Goal: Book appointment/travel/reservation

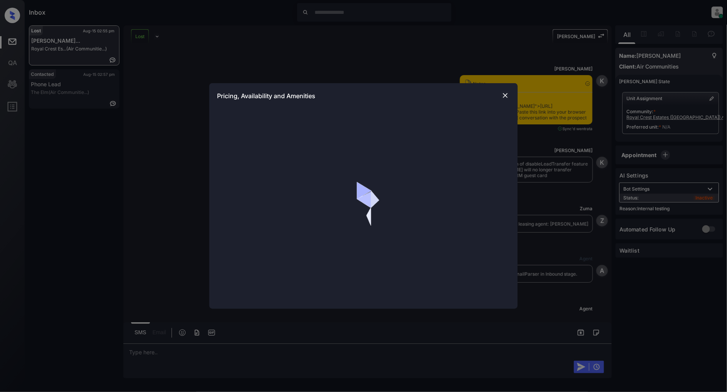
scroll to position [1430, 0]
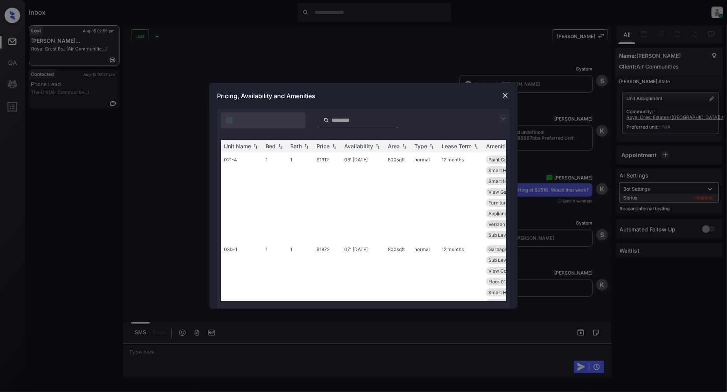
click at [501, 119] on img at bounding box center [502, 118] width 9 height 9
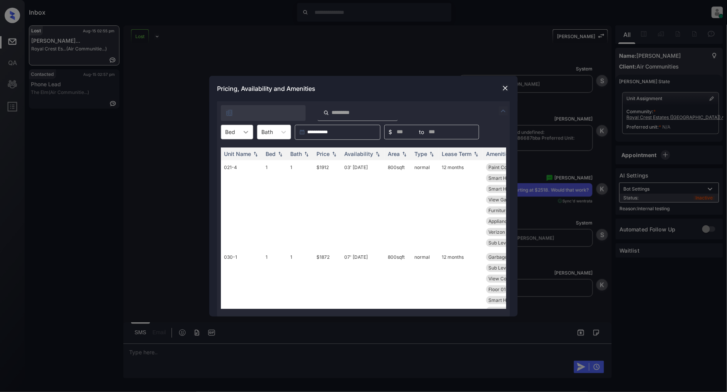
click at [241, 133] on div at bounding box center [246, 132] width 14 height 14
click at [227, 165] on div "2" at bounding box center [237, 165] width 32 height 14
click at [334, 153] on img at bounding box center [334, 153] width 8 height 5
click at [334, 153] on img at bounding box center [334, 154] width 8 height 6
click at [321, 164] on td "$2563" at bounding box center [327, 205] width 28 height 90
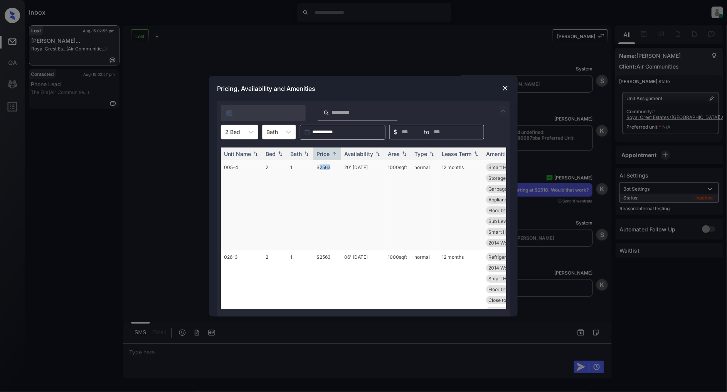
click at [321, 164] on td "$2563" at bounding box center [327, 205] width 28 height 90
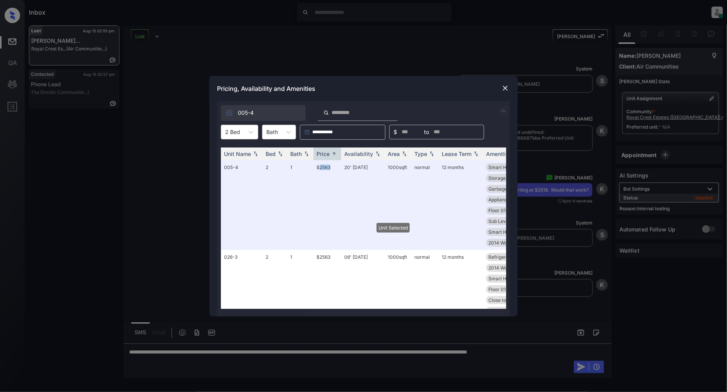
click at [505, 86] on img at bounding box center [505, 88] width 8 height 8
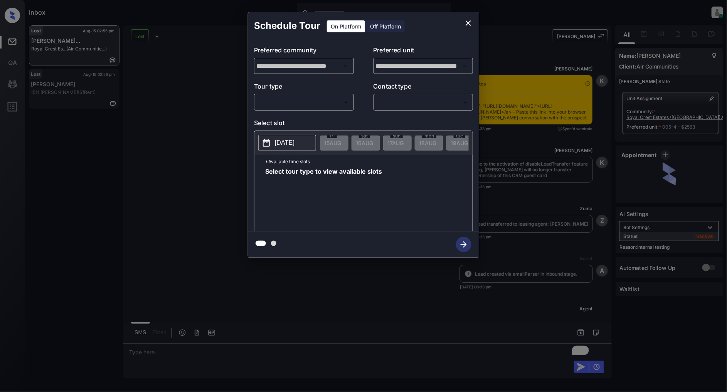
scroll to position [4818, 0]
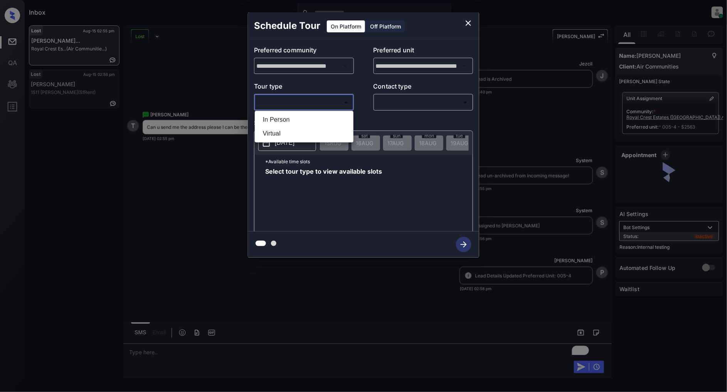
click at [315, 102] on body "Inbox Patrick Deasis Online Set yourself offline Set yourself on break Profile …" at bounding box center [363, 196] width 727 height 392
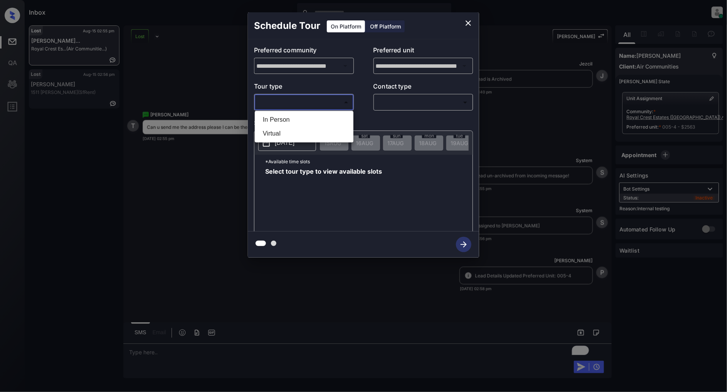
click at [286, 122] on li "In Person" at bounding box center [304, 120] width 95 height 14
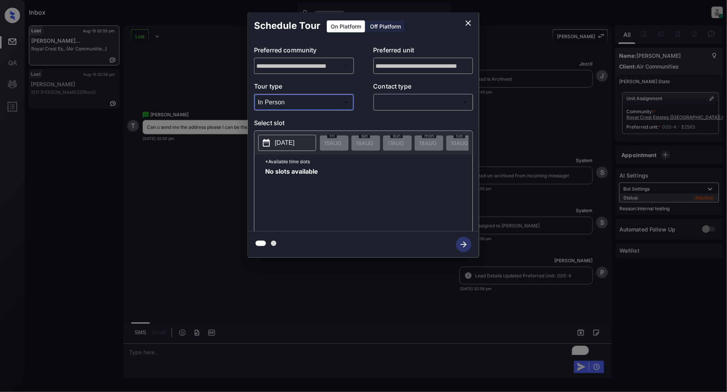
type input "********"
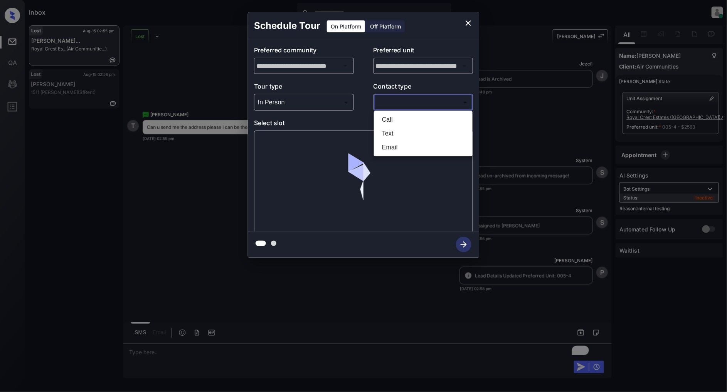
click at [434, 106] on body "Inbox Patrick Deasis Online Set yourself offline Set yourself on break Profile …" at bounding box center [363, 196] width 727 height 392
click at [401, 132] on li "Text" at bounding box center [423, 134] width 95 height 14
type input "****"
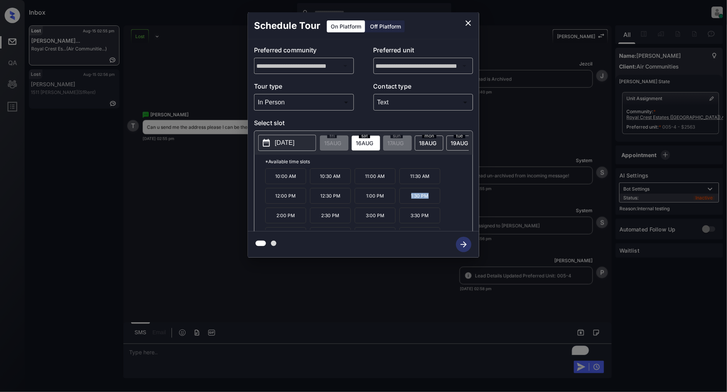
drag, startPoint x: 432, startPoint y: 201, endPoint x: 401, endPoint y: 198, distance: 31.4
click at [401, 198] on p "1:30 PM" at bounding box center [419, 196] width 41 height 16
copy p "1:30 PM"
drag, startPoint x: 302, startPoint y: 220, endPoint x: 274, endPoint y: 222, distance: 28.5
click at [274, 222] on p "2:00 PM" at bounding box center [285, 216] width 41 height 16
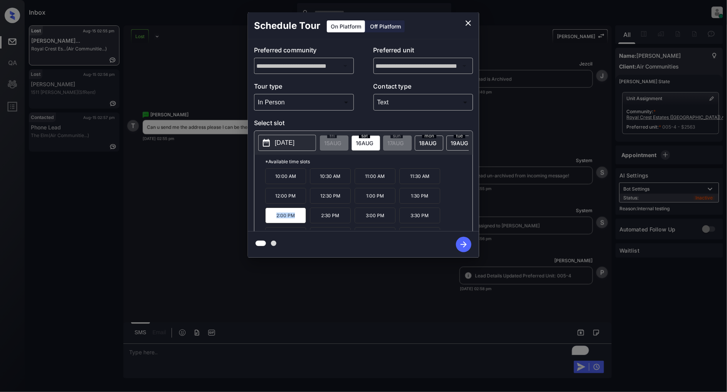
copy p "2:00 PM"
click at [466, 18] on icon "close" at bounding box center [467, 22] width 9 height 9
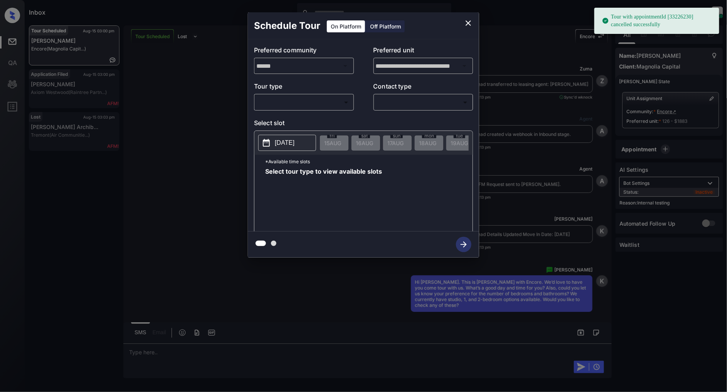
scroll to position [3102, 0]
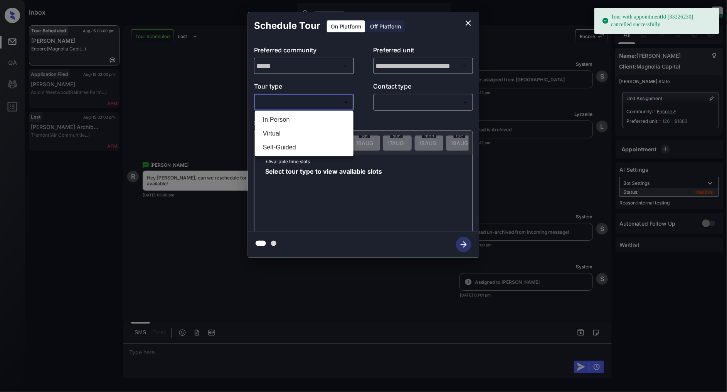
click at [307, 105] on body "Tour with appointmentId [33226230] cancelled successfully Inbox Patrick Deasis …" at bounding box center [363, 196] width 727 height 392
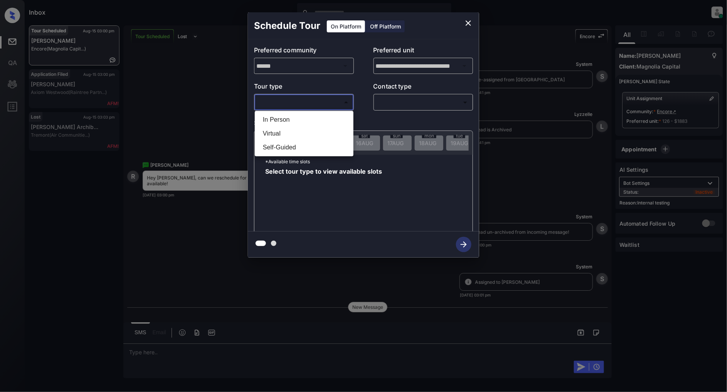
click at [295, 123] on li "In Person" at bounding box center [304, 120] width 95 height 14
type input "********"
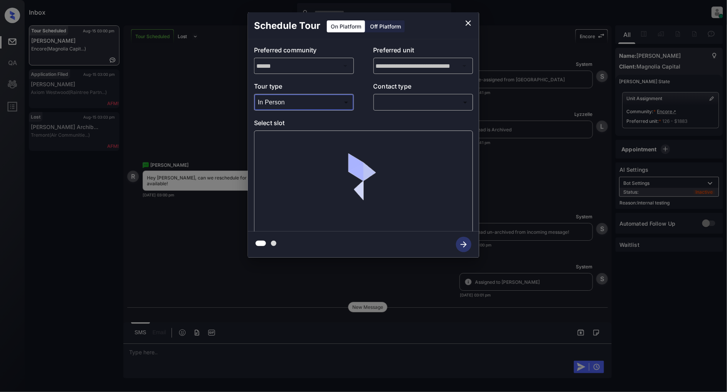
click at [398, 107] on body "Inbox [PERSON_NAME] Online Set yourself offline Set yourself on break Profile S…" at bounding box center [363, 196] width 727 height 392
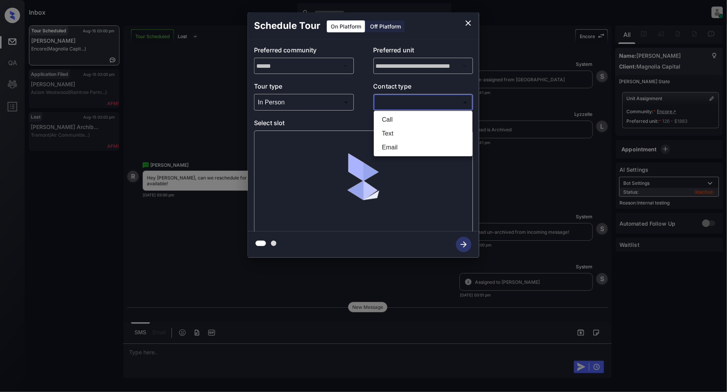
click at [387, 141] on li "Email" at bounding box center [423, 148] width 95 height 14
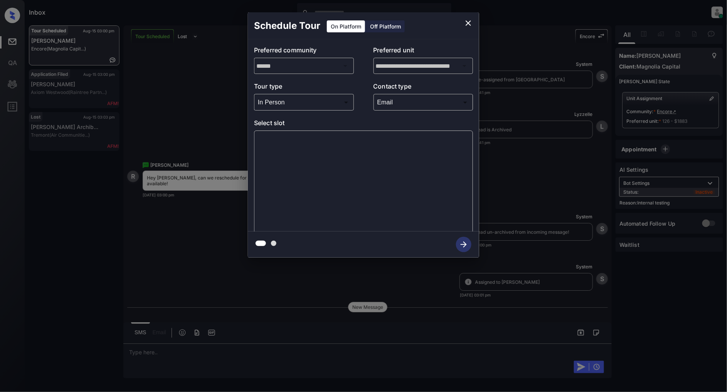
click at [398, 110] on div "Email ***** ​" at bounding box center [423, 102] width 100 height 17
click at [398, 106] on body "Inbox [PERSON_NAME] Online Set yourself offline Set yourself on break Profile S…" at bounding box center [363, 196] width 727 height 392
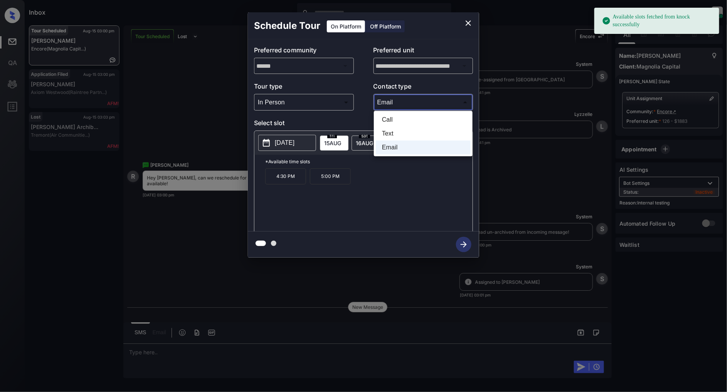
click at [382, 136] on li "Text" at bounding box center [423, 134] width 95 height 14
type input "****"
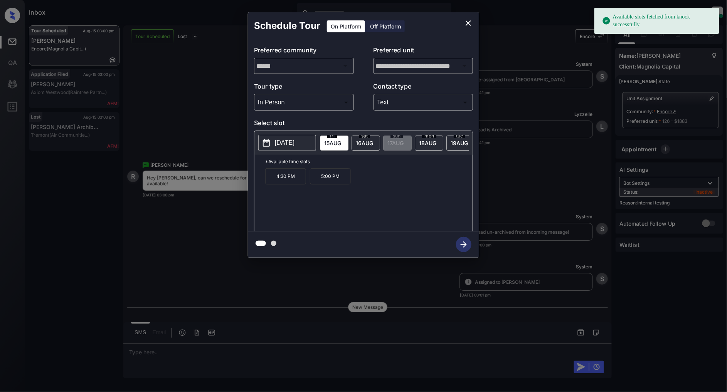
click at [283, 147] on p "[DATE]" at bounding box center [285, 142] width 20 height 9
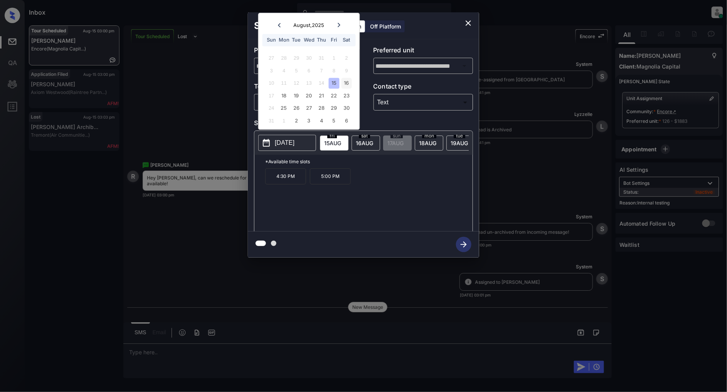
click at [346, 84] on div "16" at bounding box center [346, 83] width 10 height 10
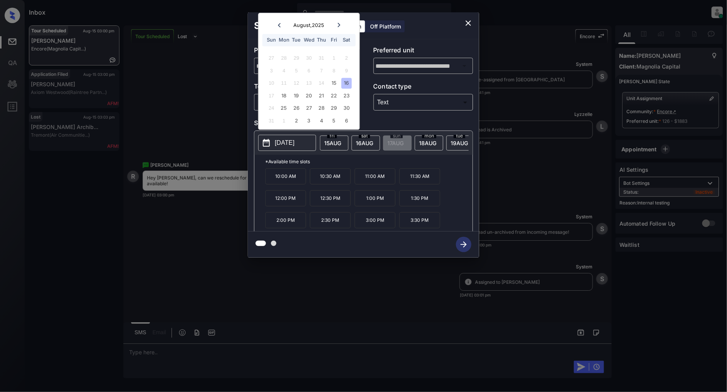
click at [172, 211] on div "**********" at bounding box center [363, 135] width 727 height 270
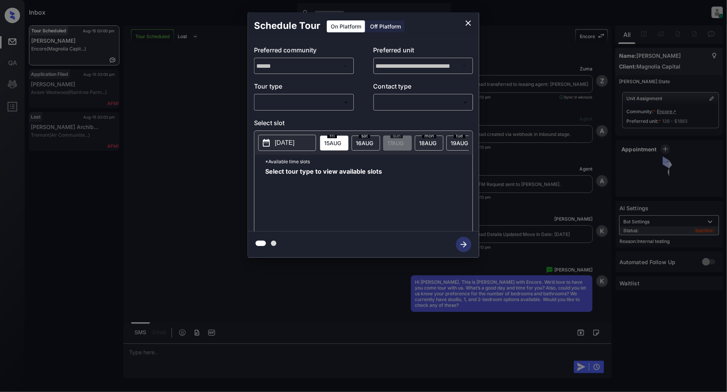
scroll to position [3256, 0]
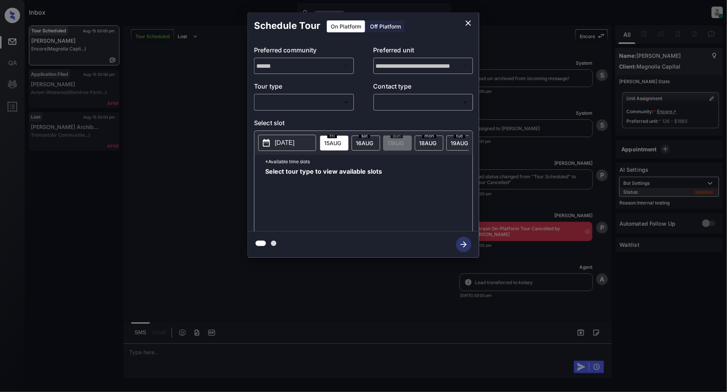
click at [279, 104] on body "Inbox [PERSON_NAME] Online Set yourself offline Set yourself on break Profile S…" at bounding box center [363, 196] width 727 height 392
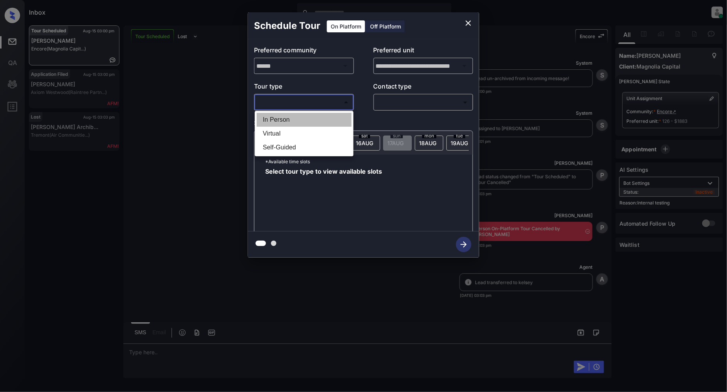
click at [279, 119] on li "In Person" at bounding box center [304, 120] width 95 height 14
type input "********"
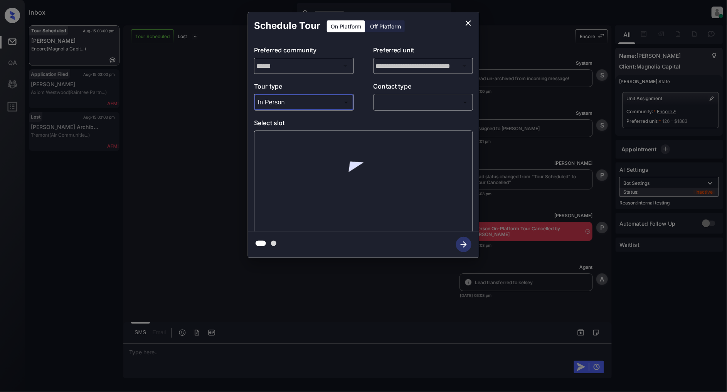
click at [418, 104] on body "Inbox [PERSON_NAME] Online Set yourself offline Set yourself on break Profile S…" at bounding box center [363, 196] width 727 height 392
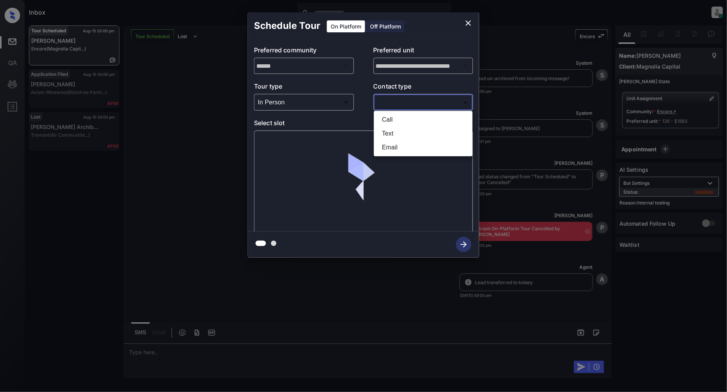
click at [393, 134] on li "Text" at bounding box center [423, 134] width 95 height 14
type input "****"
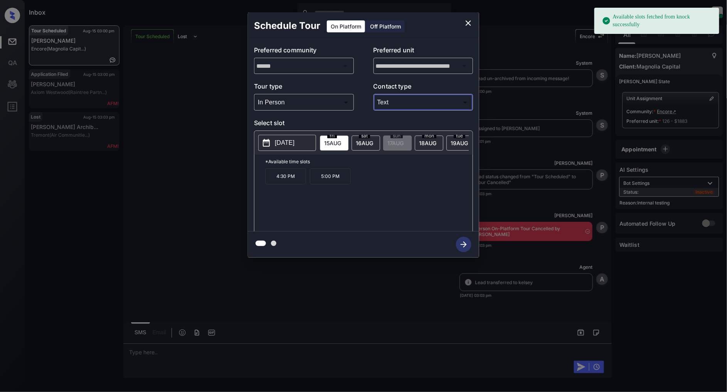
click at [289, 148] on button "[DATE]" at bounding box center [287, 143] width 58 height 16
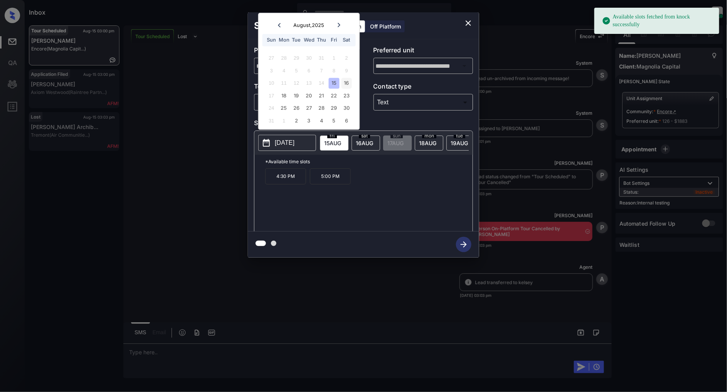
click at [346, 84] on div "16" at bounding box center [346, 83] width 10 height 10
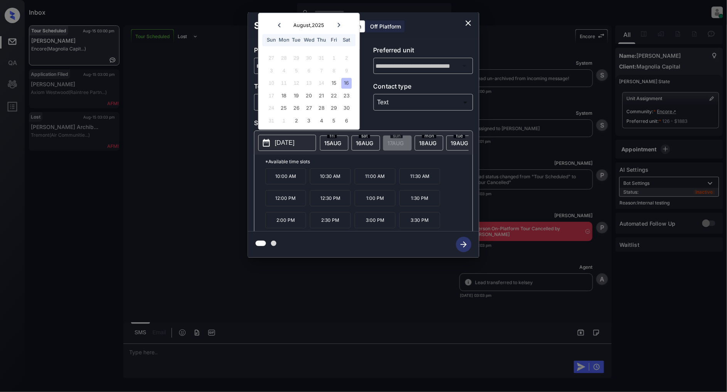
click at [376, 204] on p "1:00 PM" at bounding box center [374, 198] width 41 height 16
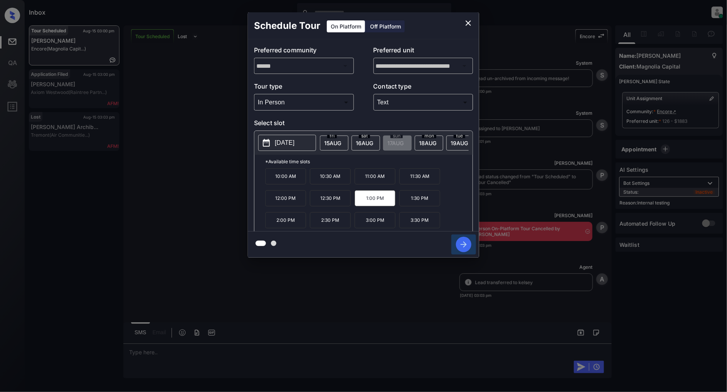
click at [463, 246] on icon "button" at bounding box center [463, 244] width 15 height 15
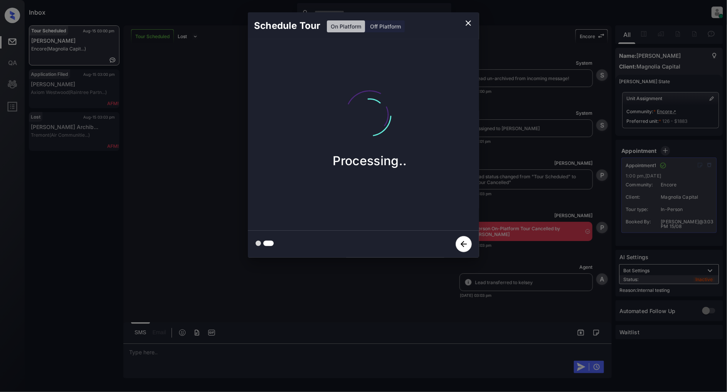
click at [466, 22] on icon "close" at bounding box center [467, 22] width 9 height 9
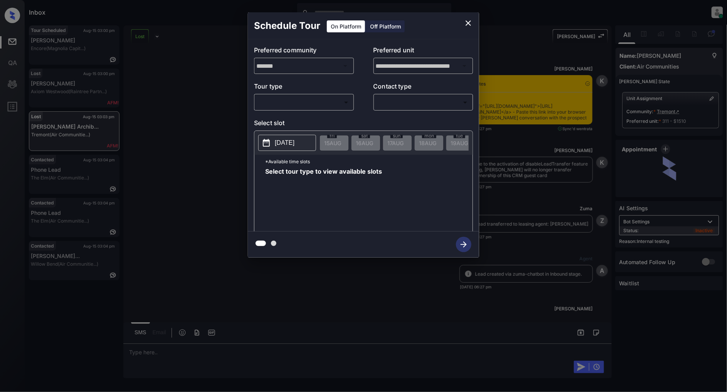
scroll to position [5915, 0]
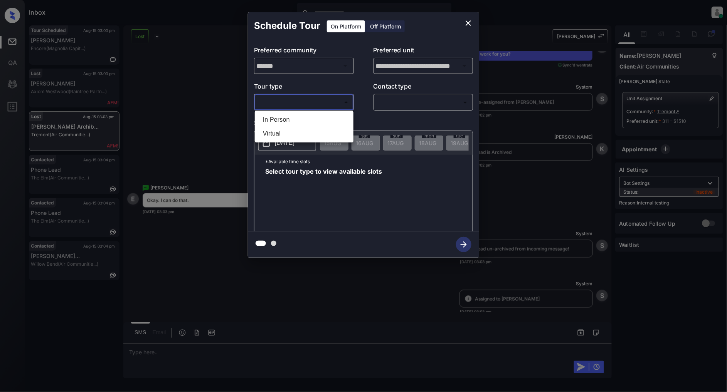
click at [287, 103] on body "Inbox Patrick Deasis Online Set yourself offline Set yourself on break Profile …" at bounding box center [363, 196] width 727 height 392
click at [286, 120] on li "In Person" at bounding box center [304, 120] width 95 height 14
type input "********"
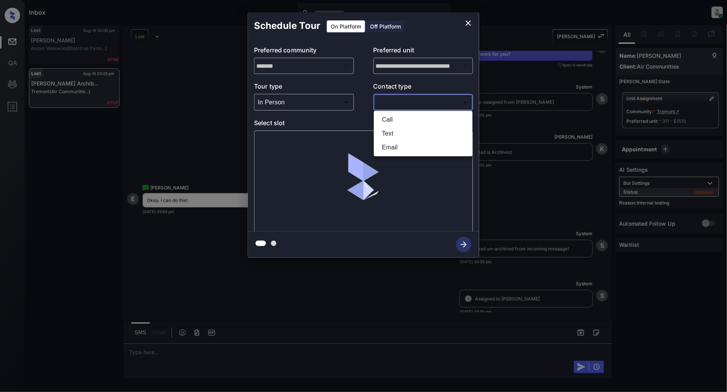
click at [414, 109] on body "Inbox Patrick Deasis Online Set yourself offline Set yourself on break Profile …" at bounding box center [363, 196] width 727 height 392
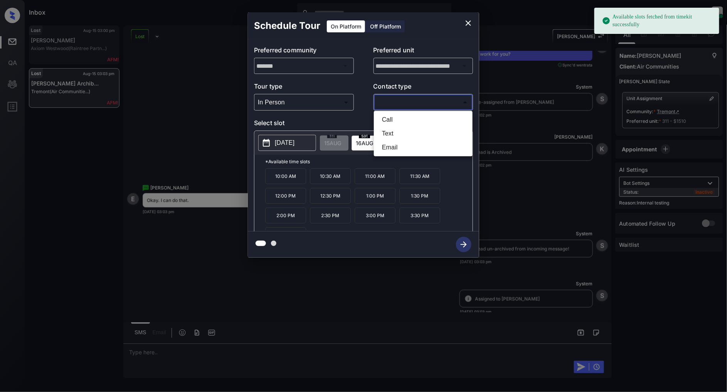
click at [403, 131] on li "Text" at bounding box center [423, 134] width 95 height 14
type input "****"
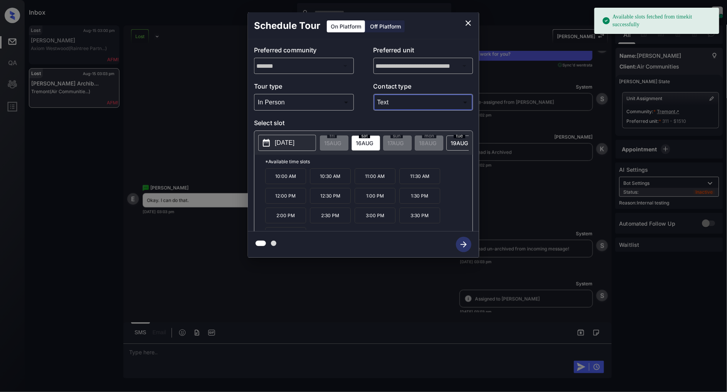
click at [278, 183] on p "10:00 AM" at bounding box center [285, 176] width 41 height 16
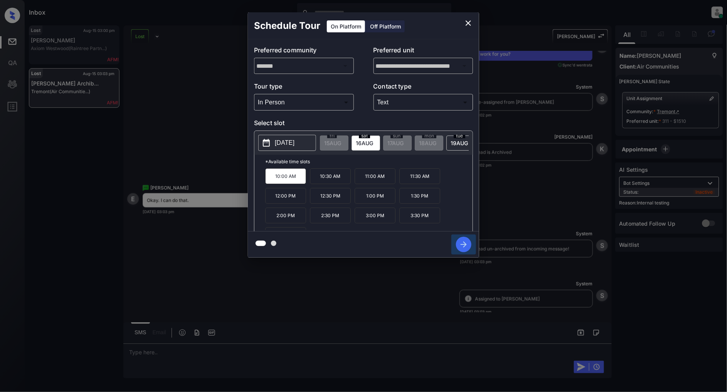
click at [463, 237] on icon "button" at bounding box center [463, 244] width 15 height 15
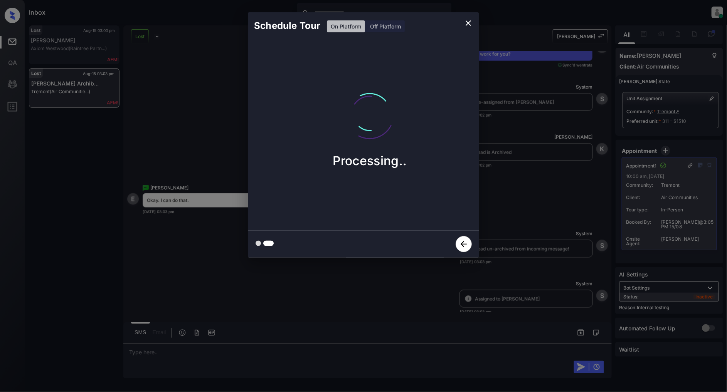
click at [466, 22] on icon "close" at bounding box center [467, 22] width 9 height 9
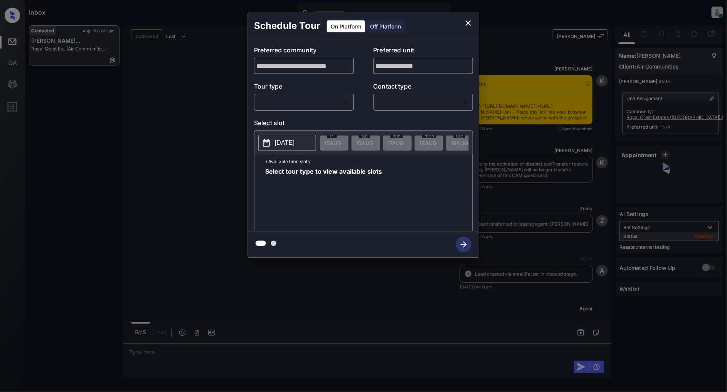
scroll to position [6211, 0]
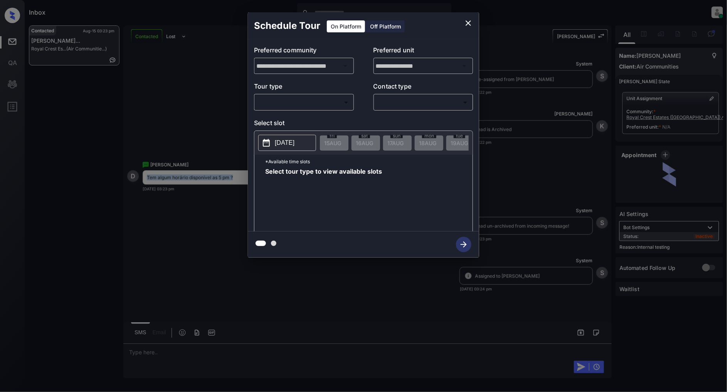
click at [322, 99] on body "Inbox Patrick Deasis Online Set yourself offline Set yourself on break Profile …" at bounding box center [363, 196] width 727 height 392
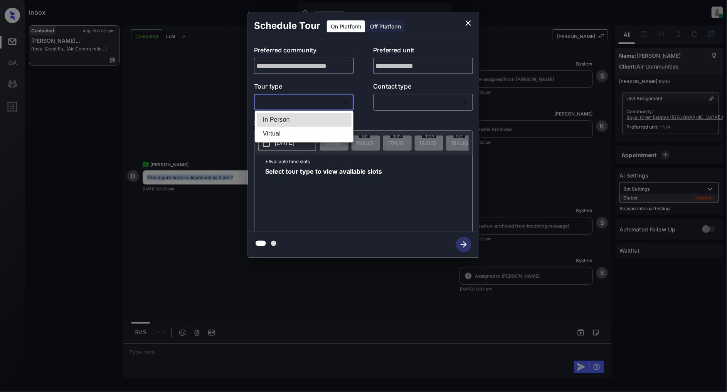
click at [286, 117] on li "In Person" at bounding box center [304, 120] width 95 height 14
type input "********"
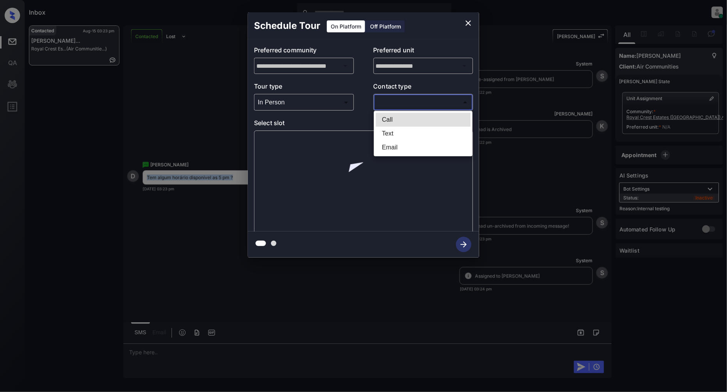
click at [404, 101] on body "Inbox Patrick Deasis Online Set yourself offline Set yourself on break Profile …" at bounding box center [363, 196] width 727 height 392
click at [396, 133] on li "Text" at bounding box center [423, 134] width 95 height 14
type input "****"
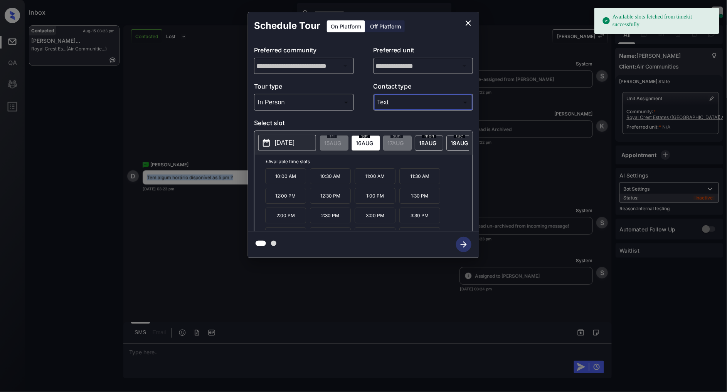
scroll to position [13, 0]
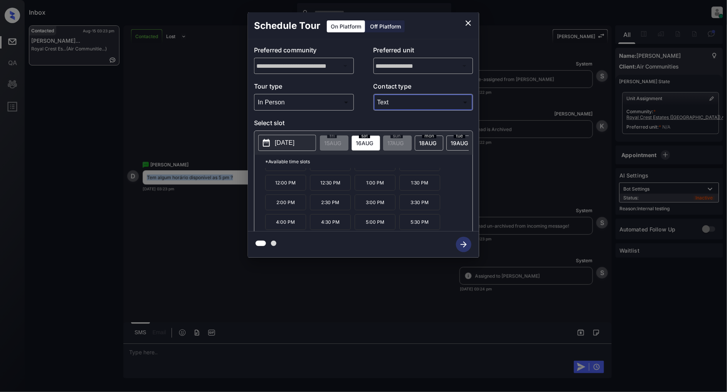
click at [467, 21] on icon "close" at bounding box center [467, 22] width 9 height 9
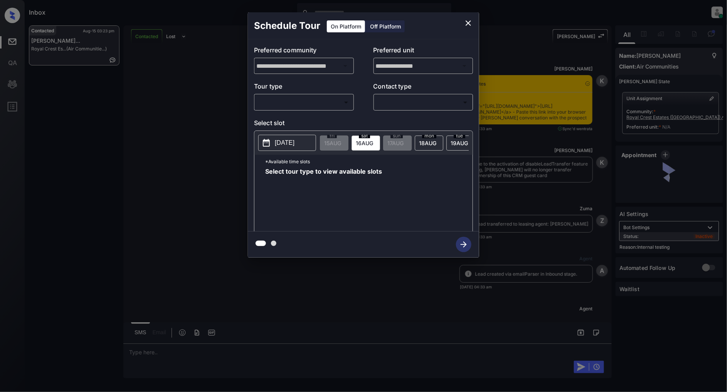
scroll to position [3301, 0]
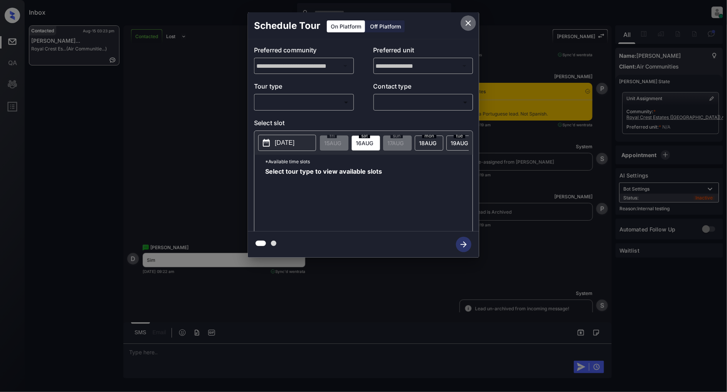
click at [468, 21] on icon "close" at bounding box center [467, 22] width 9 height 9
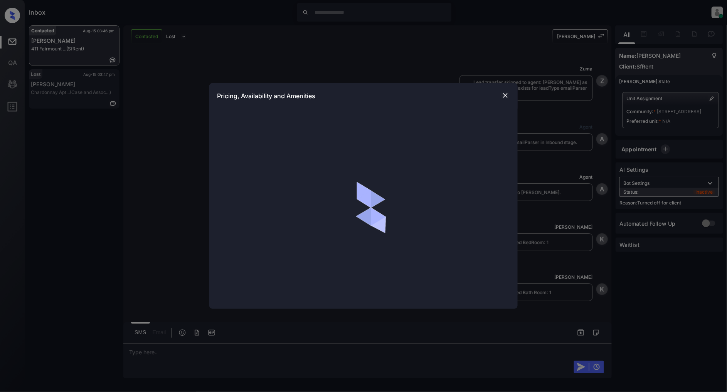
scroll to position [2052, 0]
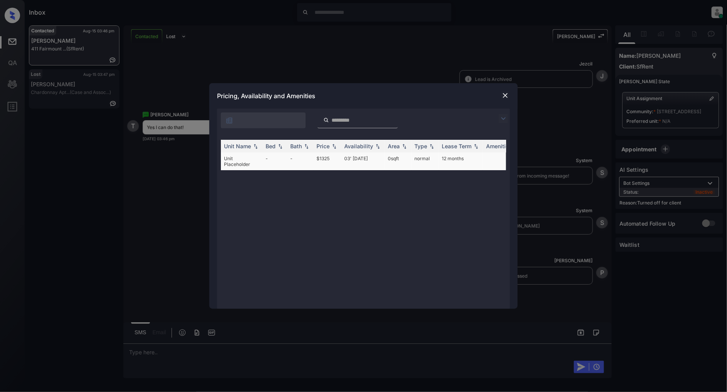
click at [250, 163] on td "Unit Placeholder" at bounding box center [242, 162] width 42 height 18
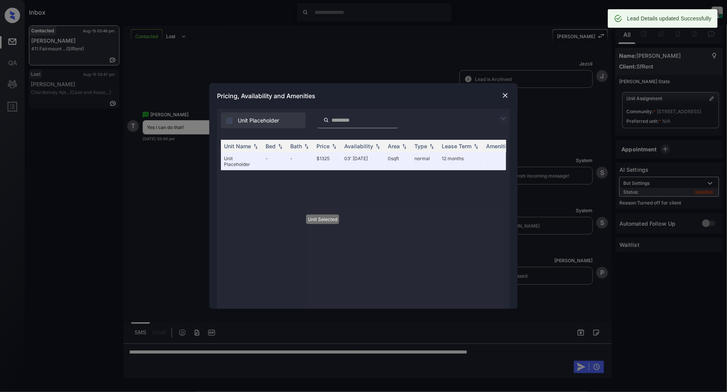
click at [505, 95] on img at bounding box center [505, 96] width 8 height 8
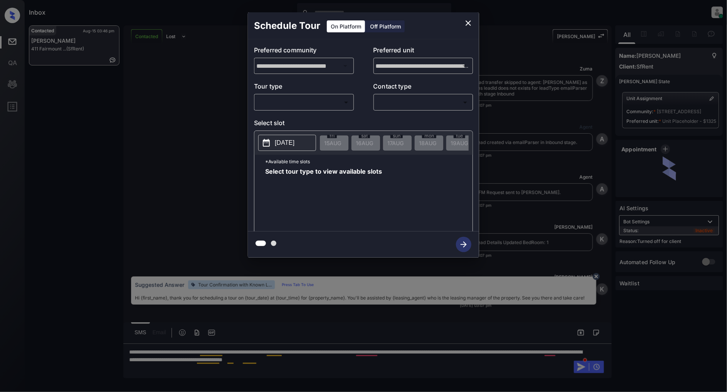
scroll to position [2104, 0]
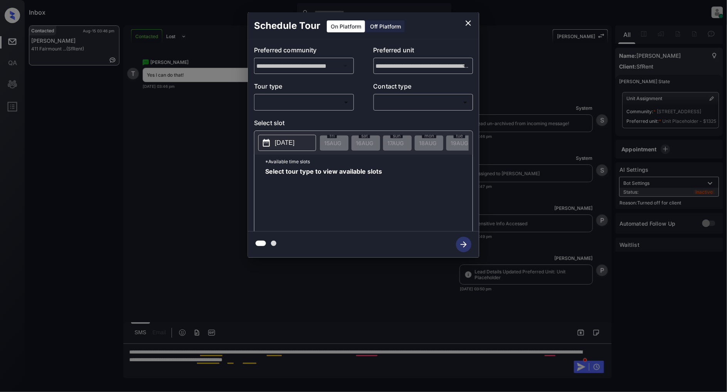
click at [378, 21] on div "Off Platform" at bounding box center [385, 26] width 39 height 12
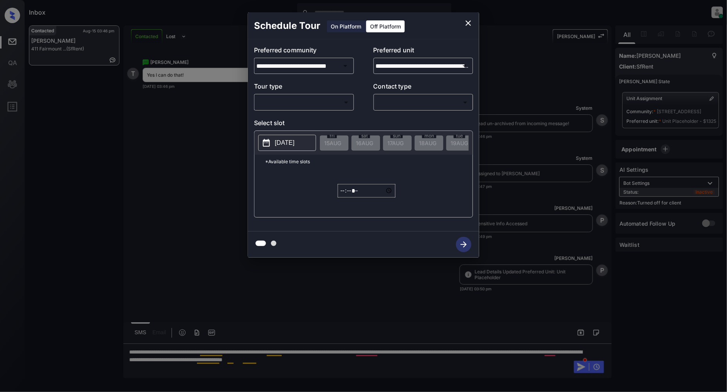
click at [381, 25] on div "Off Platform" at bounding box center [385, 26] width 39 height 12
click at [310, 105] on body "Inbox Patrick Deasis Online Set yourself offline Set yourself on break Profile …" at bounding box center [363, 196] width 727 height 392
click at [296, 117] on li "In Person" at bounding box center [304, 120] width 95 height 14
type input "********"
click at [432, 97] on body "Inbox Patrick Deasis Online Set yourself offline Set yourself on break Profile …" at bounding box center [363, 196] width 727 height 392
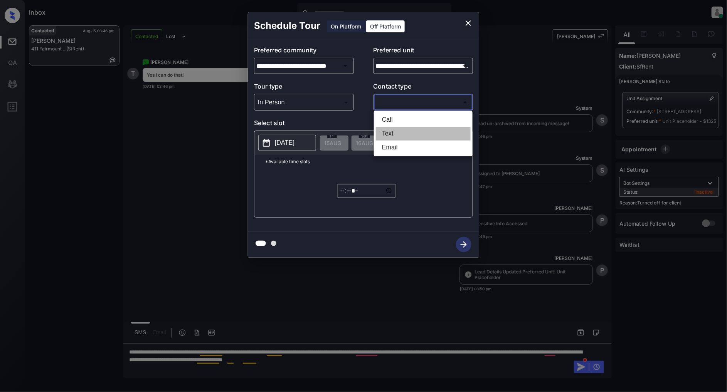
click at [399, 133] on li "Text" at bounding box center [423, 134] width 95 height 14
type input "****"
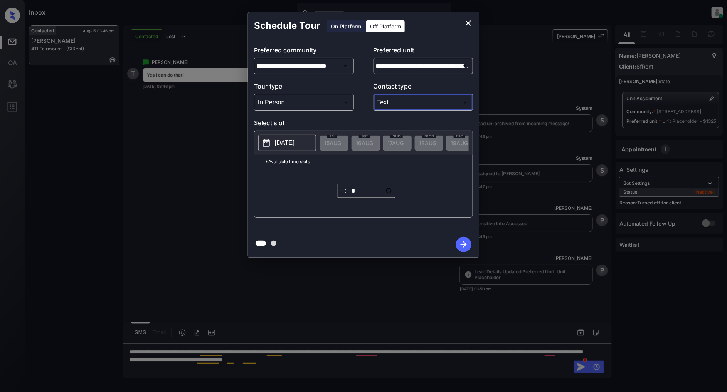
click at [287, 143] on p "2025-08-15" at bounding box center [285, 142] width 20 height 9
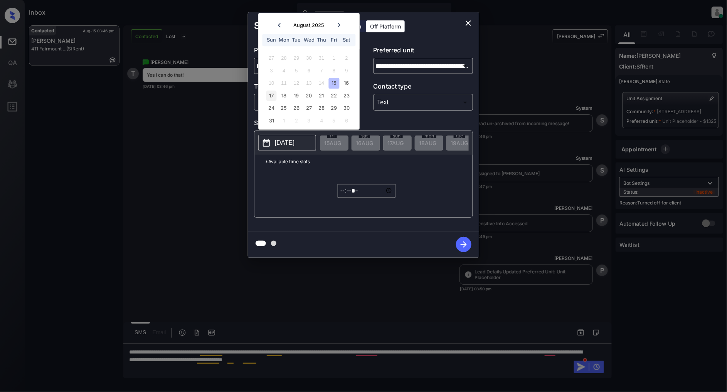
click at [268, 98] on div "17" at bounding box center [271, 96] width 10 height 10
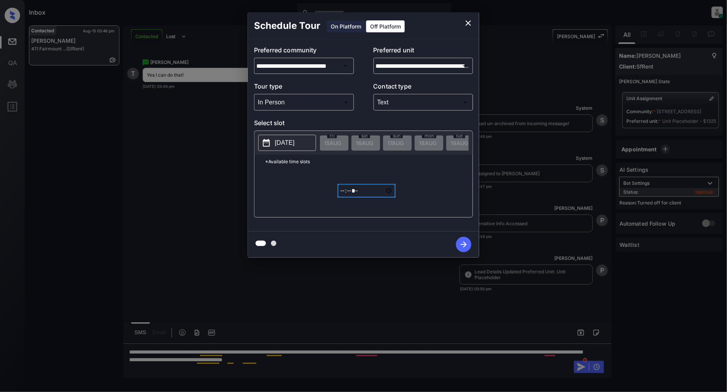
click at [343, 197] on input "*****" at bounding box center [366, 190] width 58 height 13
type input "*****"
click at [465, 246] on icon "button" at bounding box center [463, 244] width 15 height 15
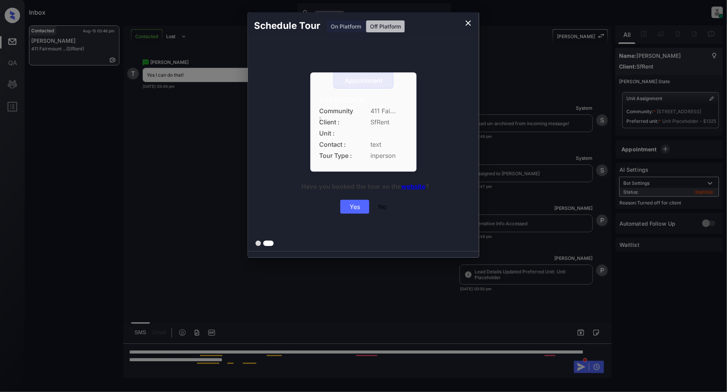
click at [360, 208] on div "Yes" at bounding box center [354, 207] width 29 height 14
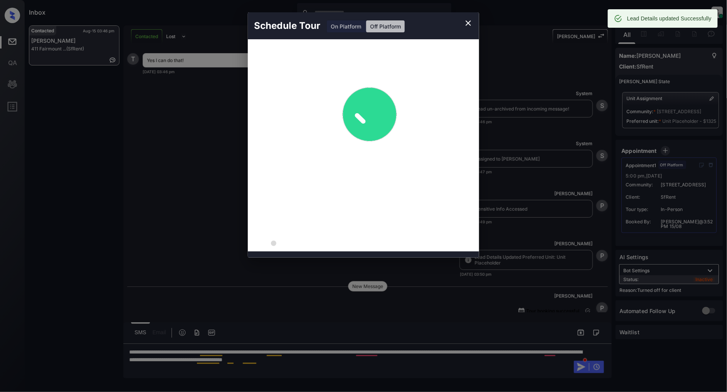
click at [465, 24] on icon "close" at bounding box center [467, 22] width 9 height 9
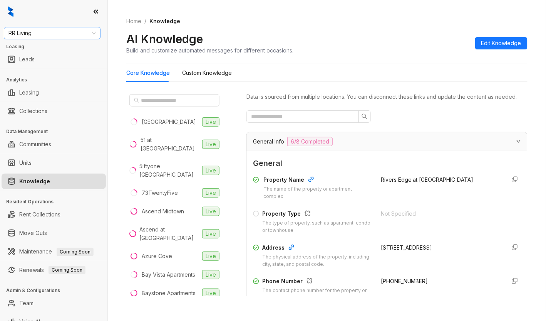
scroll to position [719, 0]
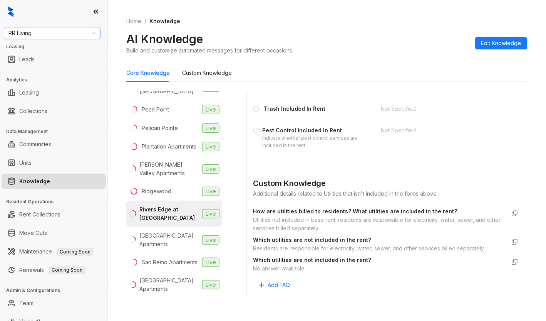
click at [42, 35] on span "RR Living" at bounding box center [51, 33] width 87 height 12
type input "***"
click at [37, 44] on div "AMG" at bounding box center [52, 48] width 94 height 12
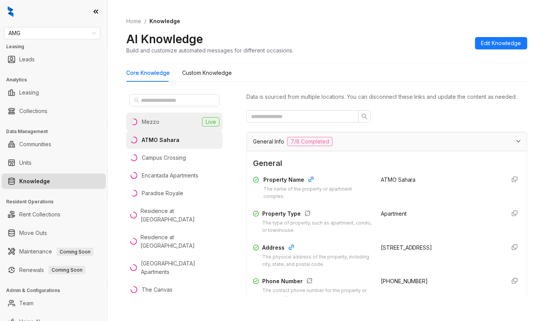
click at [171, 127] on li "Mezzo Live" at bounding box center [174, 121] width 96 height 18
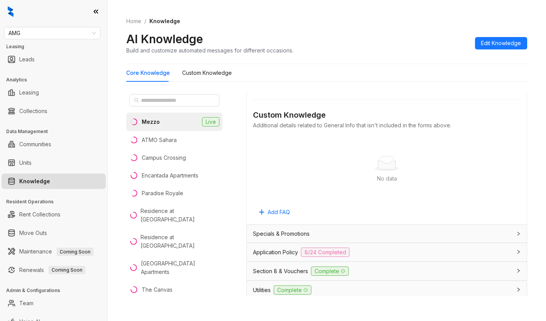
scroll to position [575, 0]
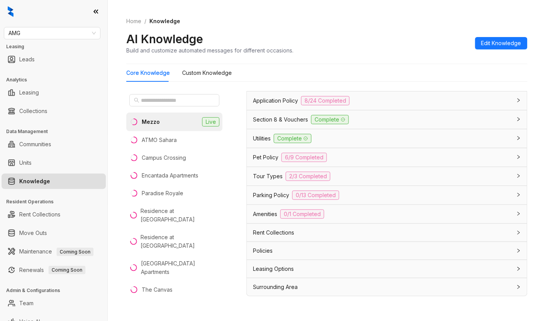
click at [338, 270] on div "Leasing Options" at bounding box center [382, 268] width 259 height 8
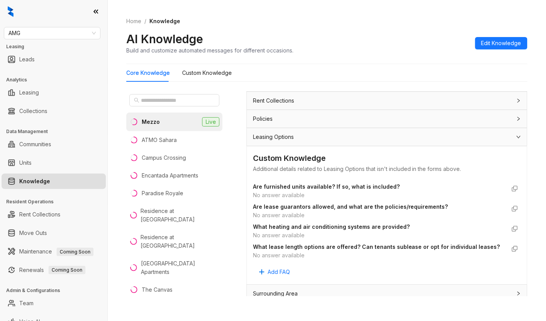
scroll to position [722, 0]
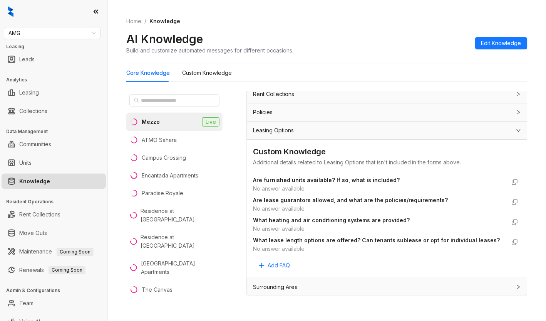
click at [394, 248] on div "No answer available" at bounding box center [379, 248] width 253 height 8
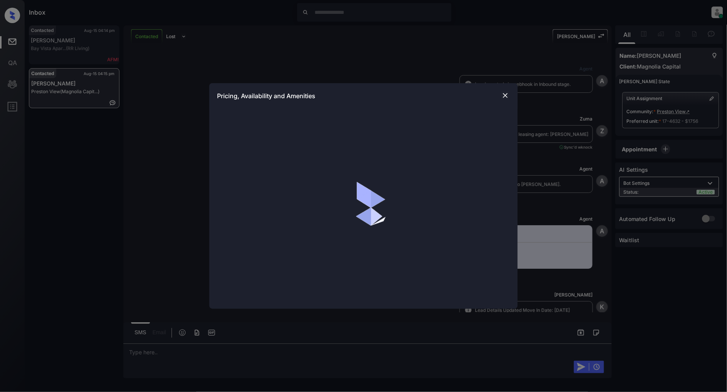
scroll to position [616, 0]
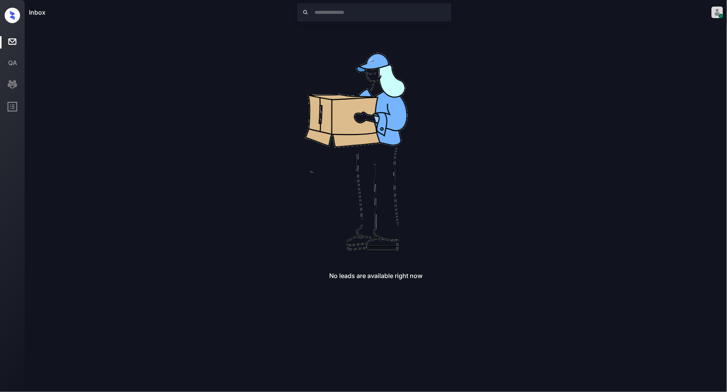
click at [524, 126] on div "No leads are available right now" at bounding box center [376, 152] width 694 height 254
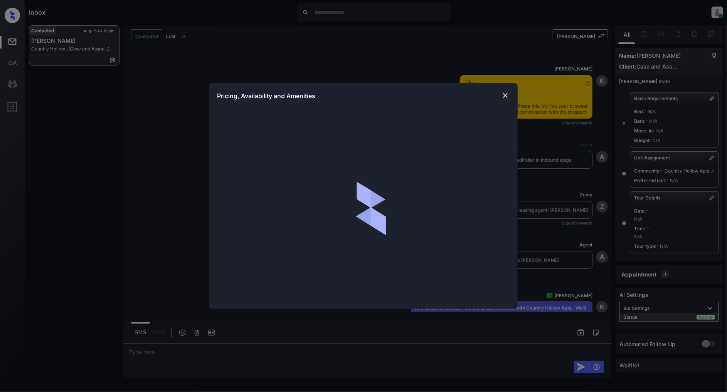
scroll to position [2548, 0]
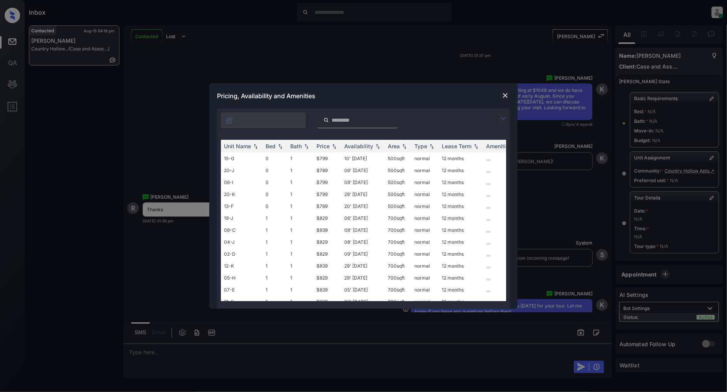
click at [503, 119] on img at bounding box center [502, 118] width 9 height 9
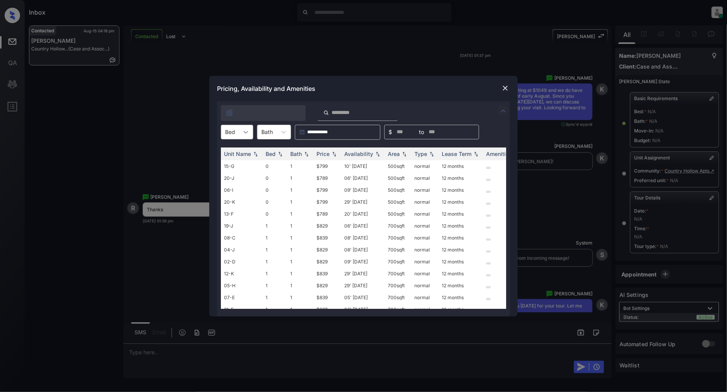
click at [244, 135] on icon at bounding box center [246, 132] width 8 height 8
click at [234, 178] on div "2" at bounding box center [237, 179] width 32 height 14
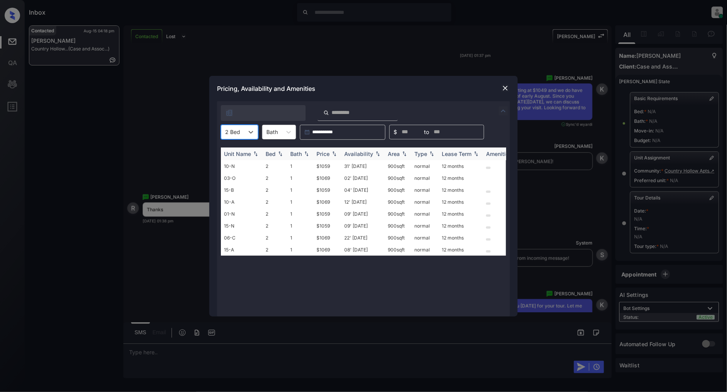
click at [334, 154] on img at bounding box center [334, 153] width 8 height 5
click at [324, 164] on td "$1059" at bounding box center [327, 166] width 28 height 12
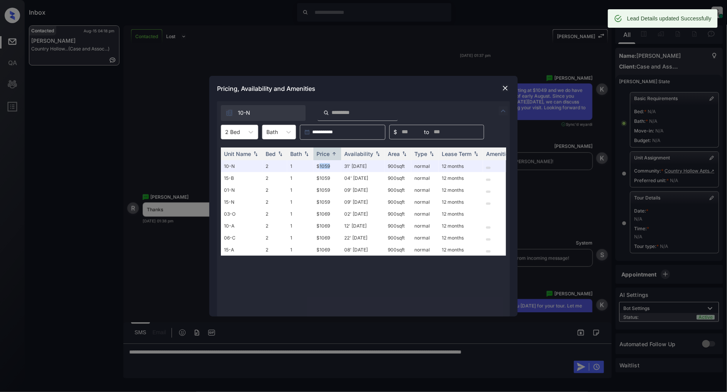
click at [503, 86] on img at bounding box center [505, 88] width 8 height 8
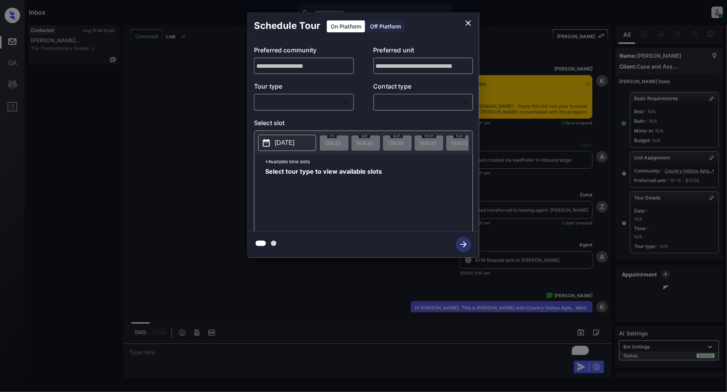
scroll to position [4524, 0]
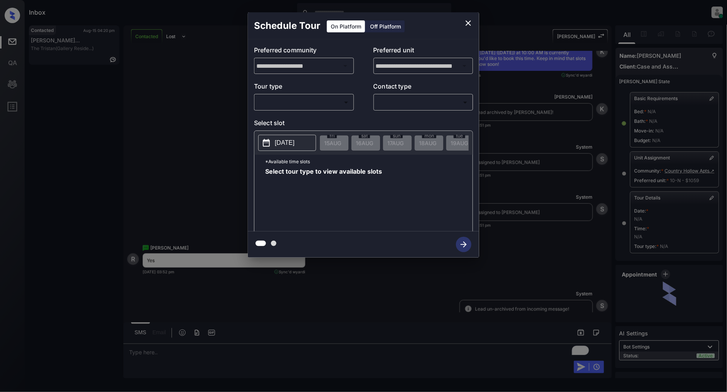
click at [300, 102] on body "Inbox [PERSON_NAME] Online Set yourself offline Set yourself on break Profile S…" at bounding box center [363, 196] width 727 height 392
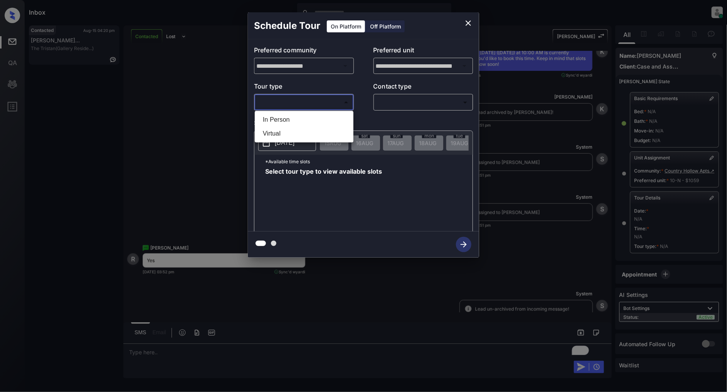
click at [275, 119] on li "In Person" at bounding box center [304, 120] width 95 height 14
type input "********"
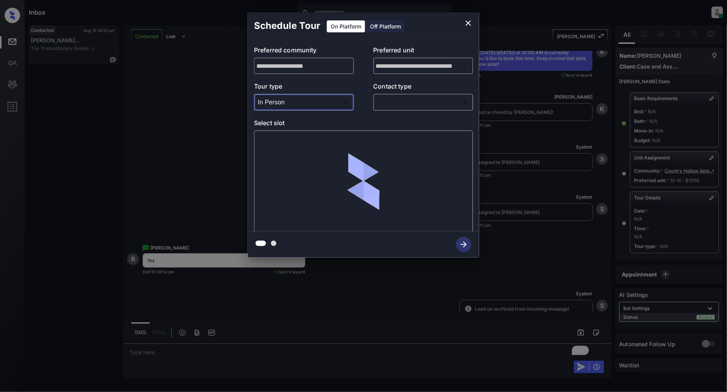
click at [418, 101] on body "Inbox [PERSON_NAME] Online Set yourself offline Set yourself on break Profile S…" at bounding box center [363, 196] width 727 height 392
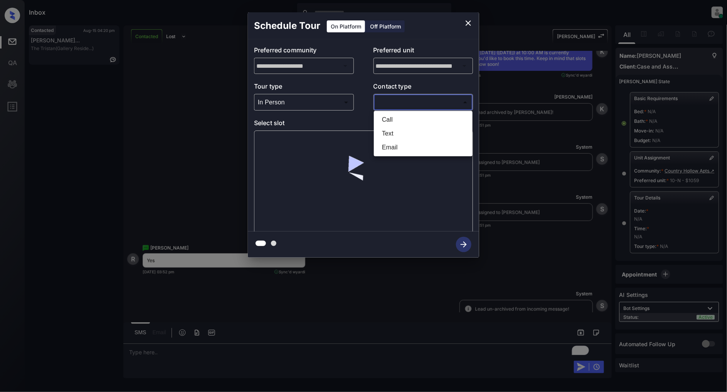
click at [388, 134] on li "Text" at bounding box center [423, 134] width 95 height 14
type input "****"
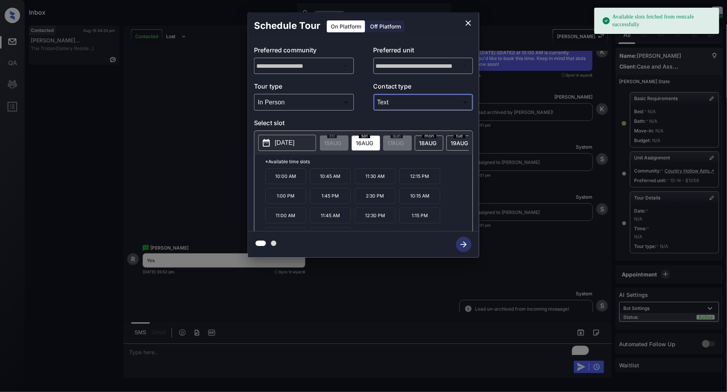
click at [287, 183] on p "10:00 AM" at bounding box center [285, 176] width 41 height 16
click at [456, 247] on icon "button" at bounding box center [463, 244] width 15 height 15
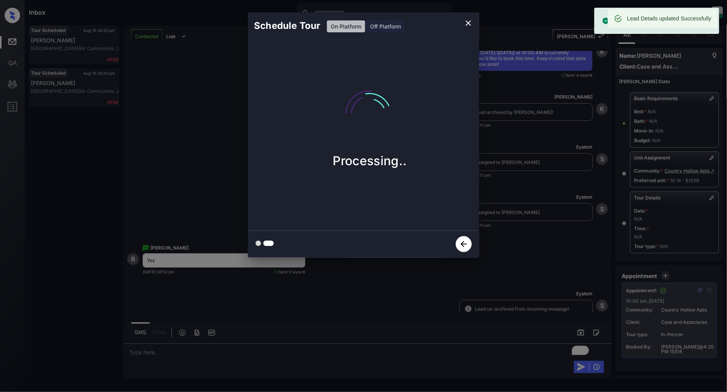
click at [468, 24] on icon "close" at bounding box center [467, 22] width 5 height 5
